Goal: Information Seeking & Learning: Check status

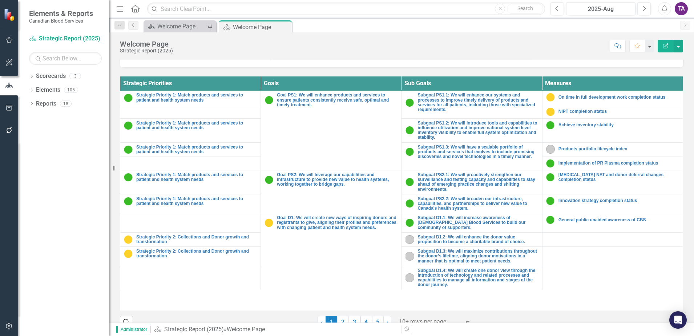
scroll to position [266, 0]
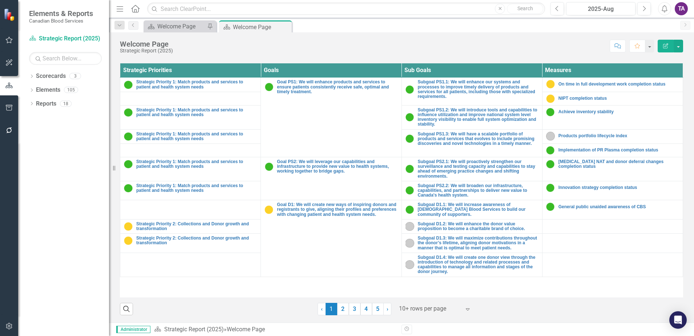
click at [409, 305] on div at bounding box center [430, 309] width 62 height 10
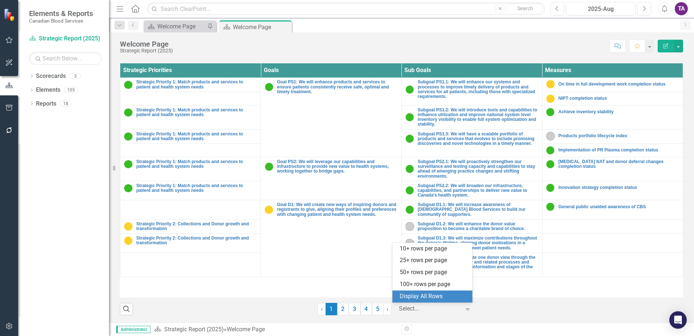
click at [411, 302] on div "Elements & Reports Canadian Blood Services Scorecard Strategic Report (2025) Se…" at bounding box center [347, 168] width 694 height 336
click at [440, 296] on div "Display All Rows" at bounding box center [434, 296] width 68 height 8
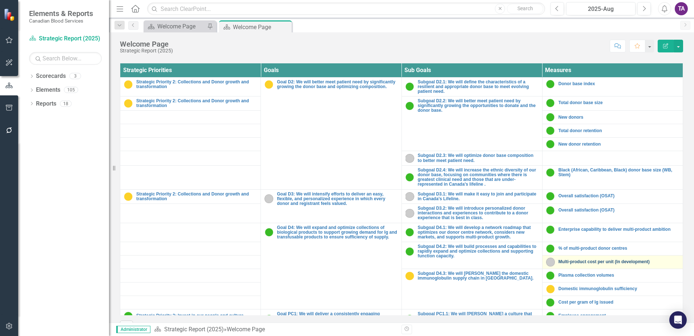
scroll to position [227, 0]
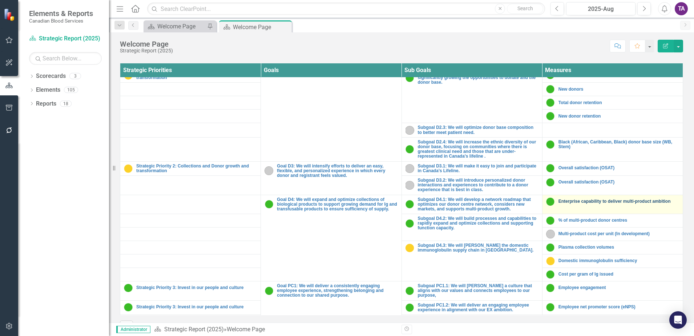
click at [581, 201] on link "Enterprise capability to deliver multi-product ambition" at bounding box center [619, 201] width 121 height 5
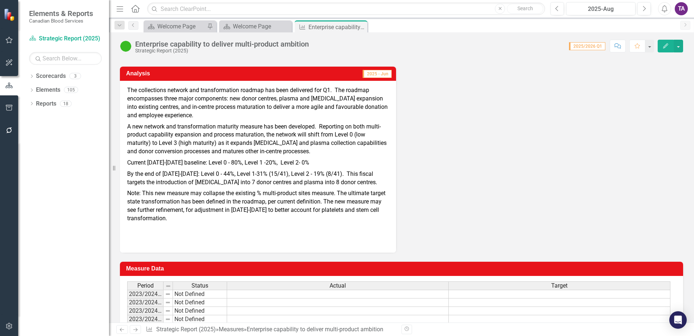
scroll to position [136, 0]
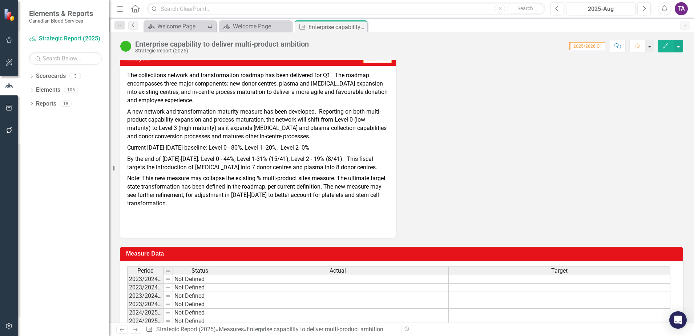
click at [132, 23] on icon "Previous" at bounding box center [134, 25] width 6 height 4
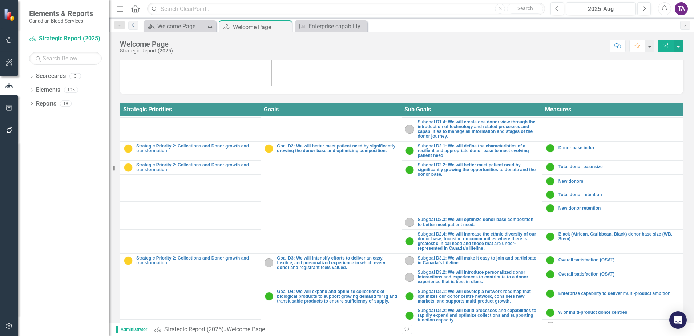
scroll to position [227, 0]
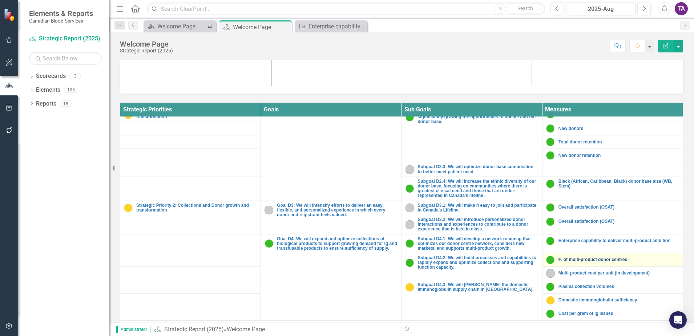
click at [572, 258] on link "% of multi-product donor centres" at bounding box center [619, 259] width 121 height 5
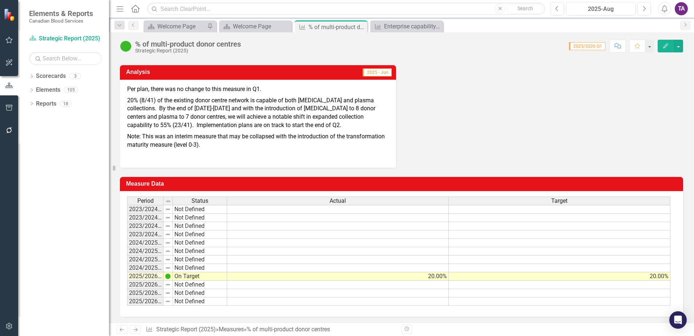
scroll to position [96, 0]
